Goal: Answer question/provide support: Share knowledge or assist other users

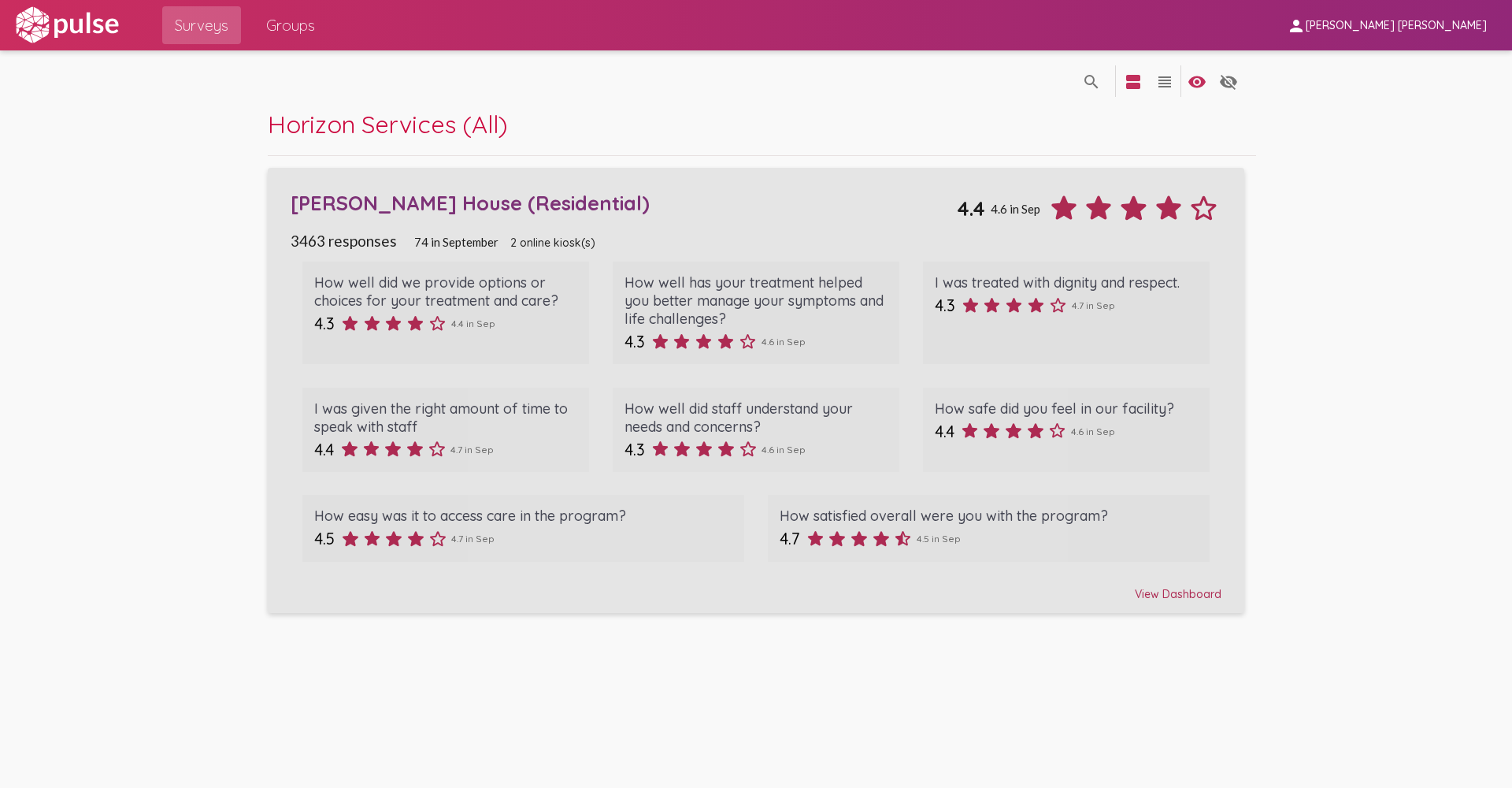
click at [1179, 597] on div "View Dashboard" at bounding box center [756, 587] width 931 height 28
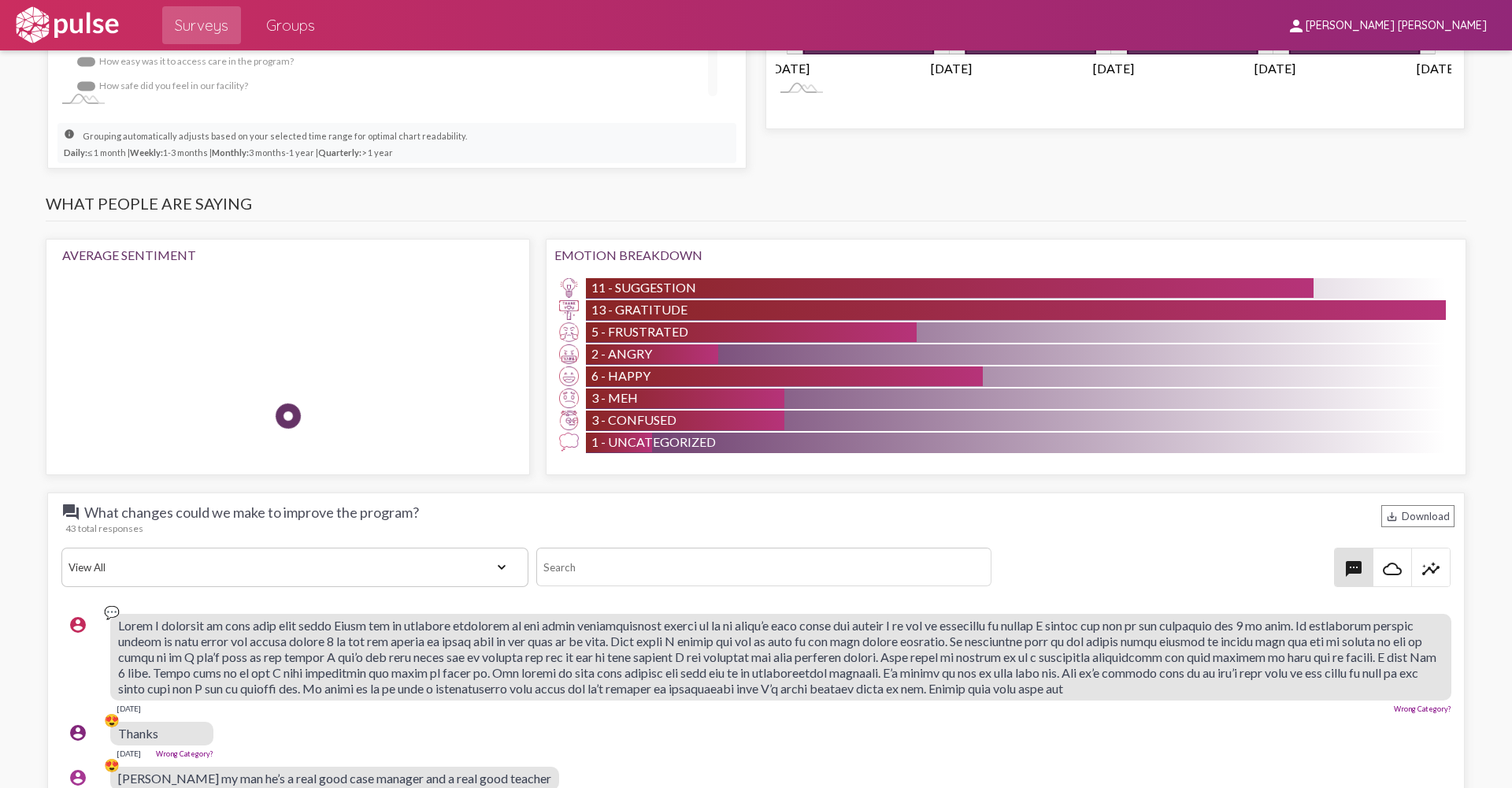
scroll to position [1497, 0]
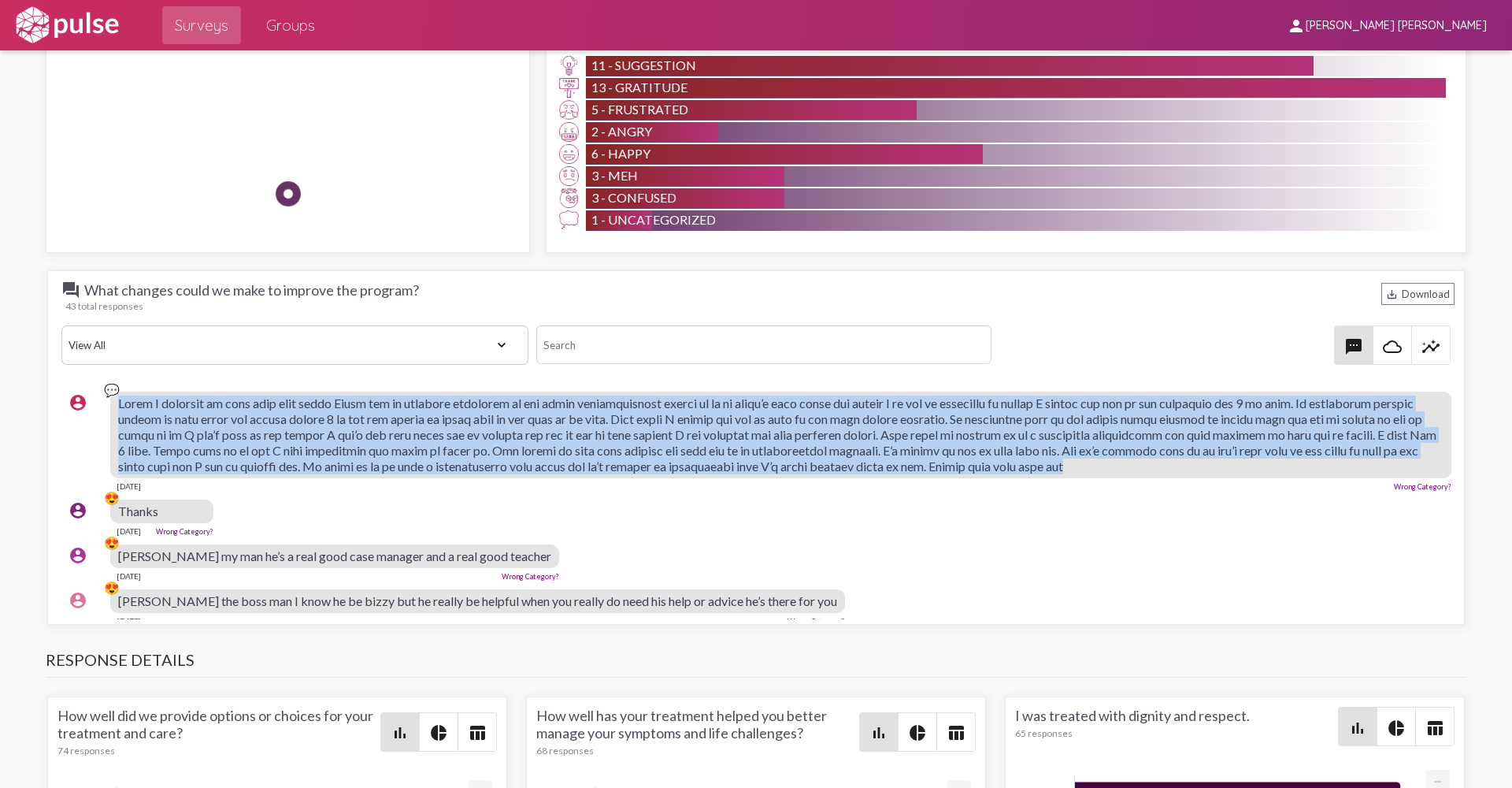
drag, startPoint x: 265, startPoint y: 478, endPoint x: 117, endPoint y: 401, distance: 166.8
click at [117, 401] on div "account_circle 💬 [DATE] Wrong Category?" at bounding box center [760, 441] width 1397 height 113
drag, startPoint x: 117, startPoint y: 401, endPoint x: 399, endPoint y: 471, distance: 290.6
copy div "💬 Lorem I dolorsit am cons adip elit seddo Eiusm tem in utlabore etdolorem al e…"
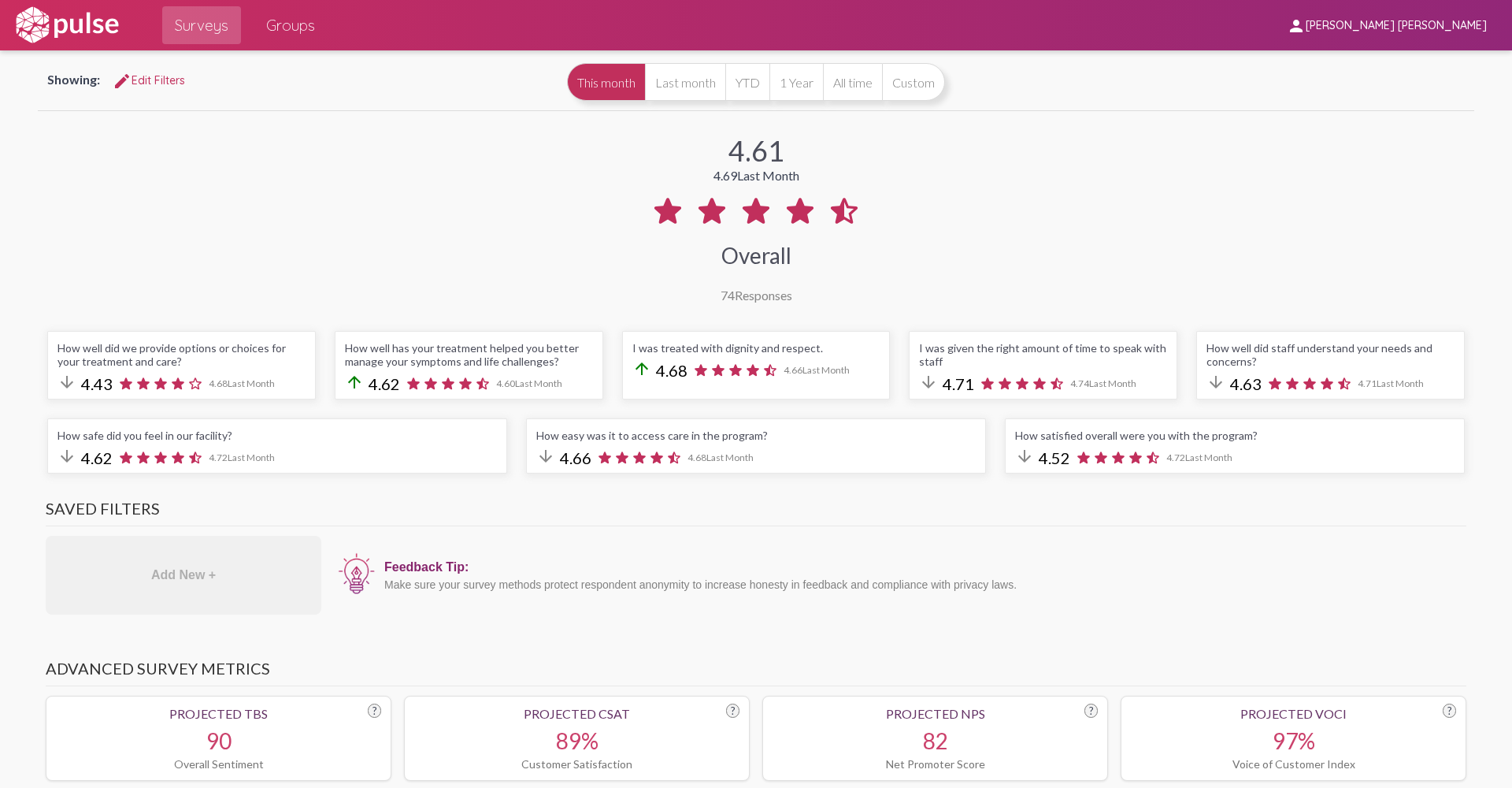
scroll to position [79, 0]
